Goal: Task Accomplishment & Management: Manage account settings

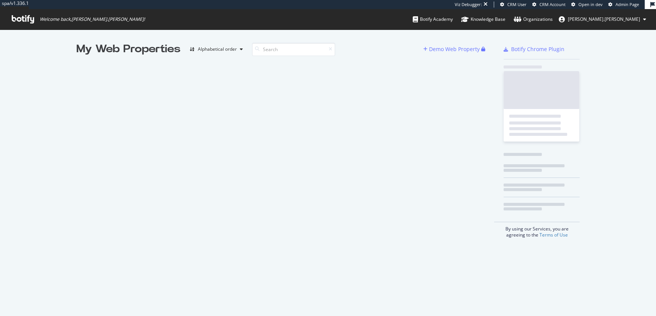
scroll to position [316, 655]
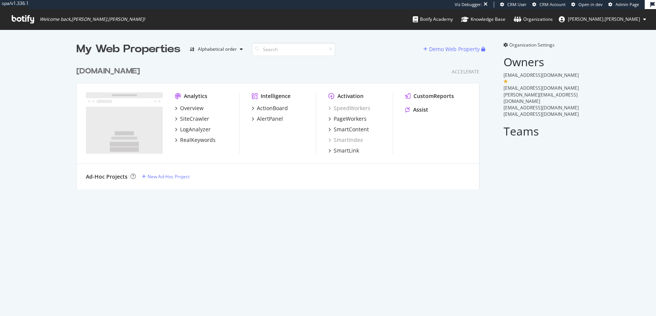
scroll to position [132, 408]
click at [140, 66] on div "[DOMAIN_NAME]" at bounding box center [108, 71] width 64 height 11
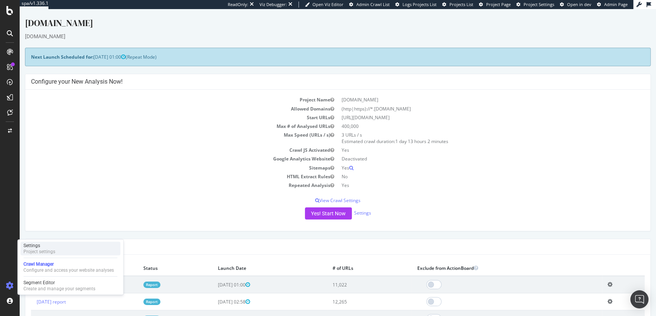
click at [56, 254] on div "Settings Project settings" at bounding box center [70, 249] width 100 height 14
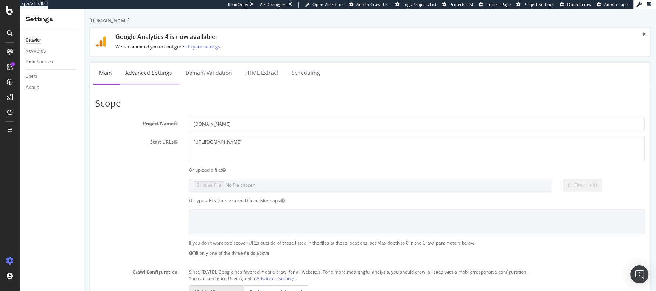
click at [149, 72] on link "Advanced Settings" at bounding box center [148, 73] width 58 height 21
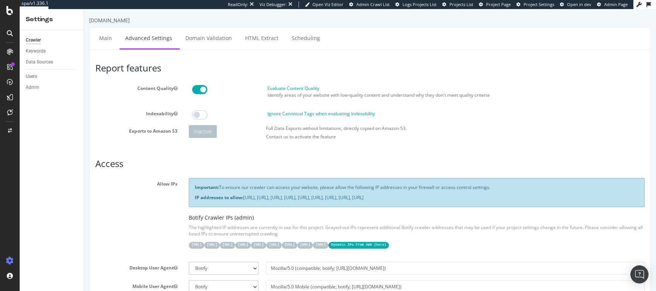
scroll to position [123, 0]
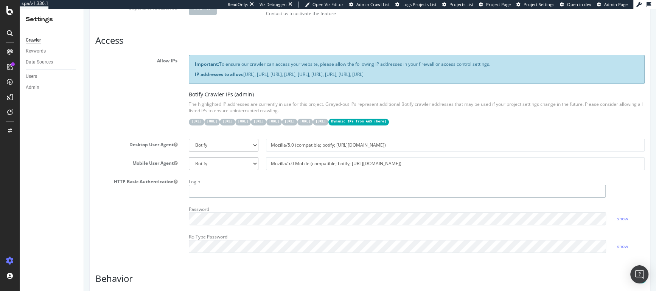
type input "[PERSON_NAME].[PERSON_NAME] as sdelwart"
drag, startPoint x: 276, startPoint y: 189, endPoint x: 178, endPoint y: 189, distance: 97.2
click at [178, 189] on div "HTTP Basic Authentication Login [PERSON_NAME].[PERSON_NAME] as sdelwart Passwor…" at bounding box center [370, 217] width 560 height 83
click at [144, 236] on div "HTTP Basic Authentication Login [PERSON_NAME].[PERSON_NAME] as sdelwart Passwor…" at bounding box center [370, 217] width 560 height 83
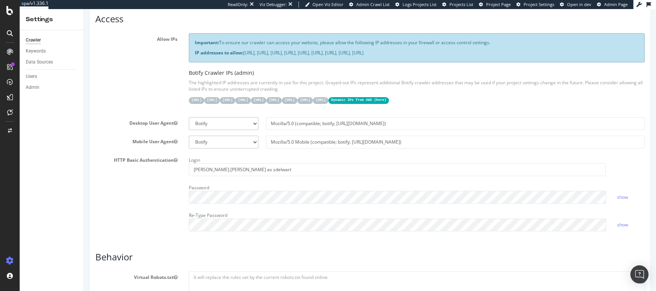
scroll to position [0, 0]
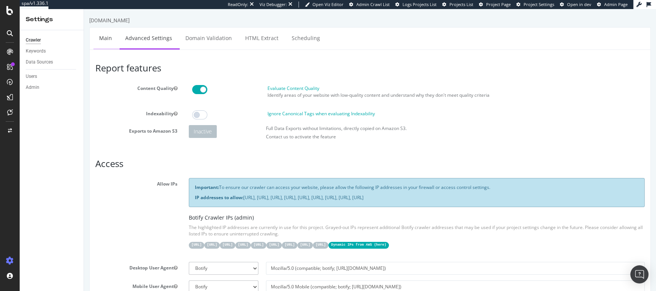
click at [105, 34] on link "Main" at bounding box center [105, 38] width 24 height 21
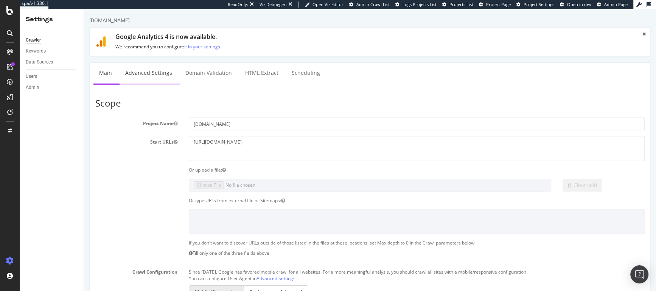
click at [144, 75] on link "Advanced Settings" at bounding box center [148, 73] width 58 height 21
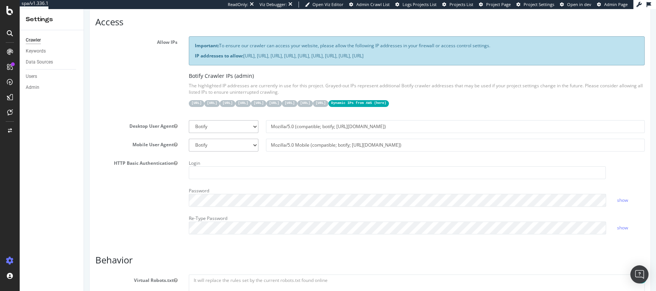
scroll to position [141, 0]
type input "[PERSON_NAME].[PERSON_NAME] as sdelwart"
drag, startPoint x: 273, startPoint y: 174, endPoint x: 182, endPoint y: 174, distance: 90.7
click at [182, 174] on div "HTTP Basic Authentication Login [PERSON_NAME].[PERSON_NAME] as sdelwart Passwor…" at bounding box center [370, 199] width 560 height 83
click at [153, 180] on div "HTTP Basic Authentication Login [PERSON_NAME].[PERSON_NAME] as sdelwart Passwor…" at bounding box center [370, 199] width 560 height 83
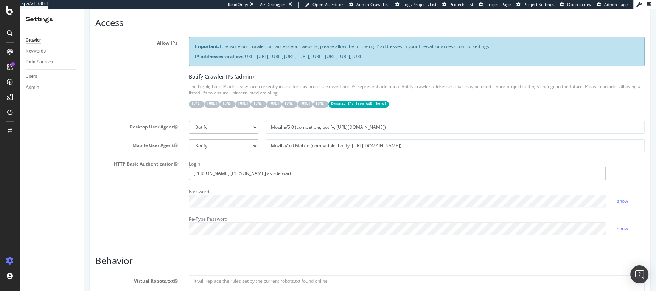
drag, startPoint x: 267, startPoint y: 174, endPoint x: 185, endPoint y: 174, distance: 81.7
click at [185, 174] on div "Login [PERSON_NAME].[PERSON_NAME] as sdelwart" at bounding box center [397, 169] width 428 height 22
click at [166, 200] on div "HTTP Basic Authentication Login [PERSON_NAME].[PERSON_NAME] as sdelwart Passwor…" at bounding box center [370, 199] width 560 height 83
click at [146, 199] on div "HTTP Basic Authentication Login [PERSON_NAME].[PERSON_NAME] as sdelwart Passwor…" at bounding box center [370, 199] width 560 height 83
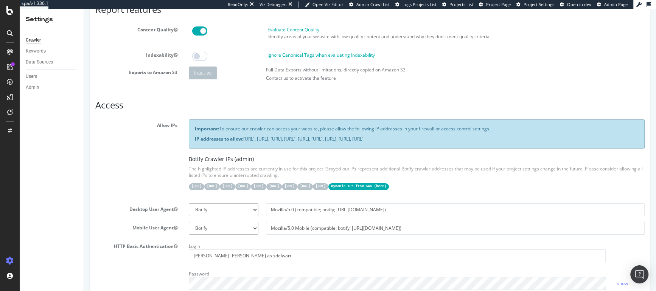
scroll to position [0, 0]
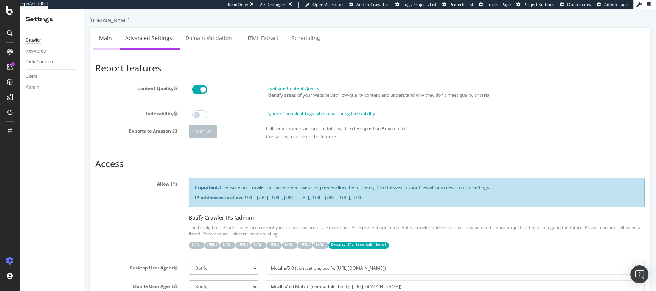
click at [106, 39] on link "Main" at bounding box center [105, 38] width 24 height 21
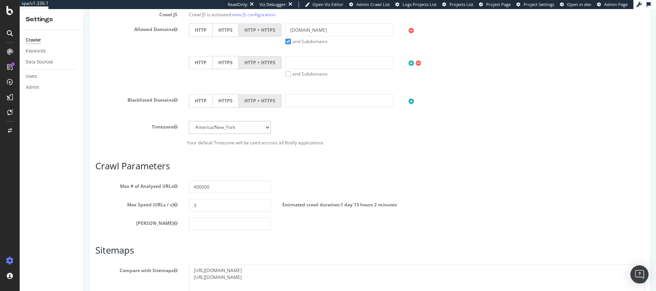
scroll to position [298, 0]
drag, startPoint x: 215, startPoint y: 185, endPoint x: 192, endPoint y: 185, distance: 22.3
click at [192, 185] on input "400000" at bounding box center [230, 186] width 82 height 13
type input "2"
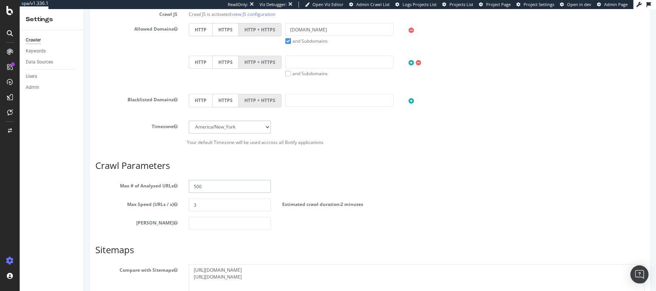
type input "500"
click at [400, 188] on div "Max # of Analysed URLs 500" at bounding box center [370, 186] width 560 height 13
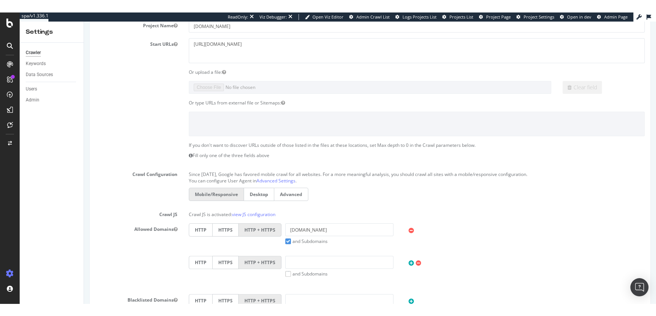
scroll to position [0, 0]
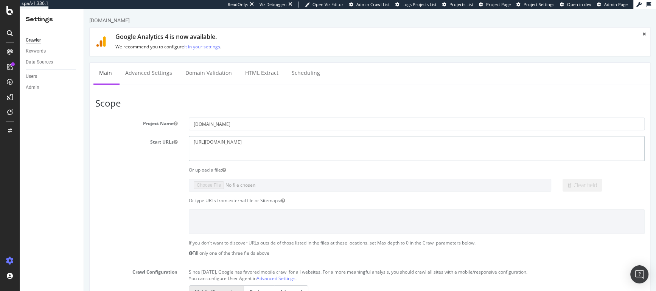
click at [289, 143] on textarea "[URL][DOMAIN_NAME]" at bounding box center [417, 148] width 456 height 25
type textarea "[URL][DOMAIN_NAME]"
